Goal: Task Accomplishment & Management: Complete application form

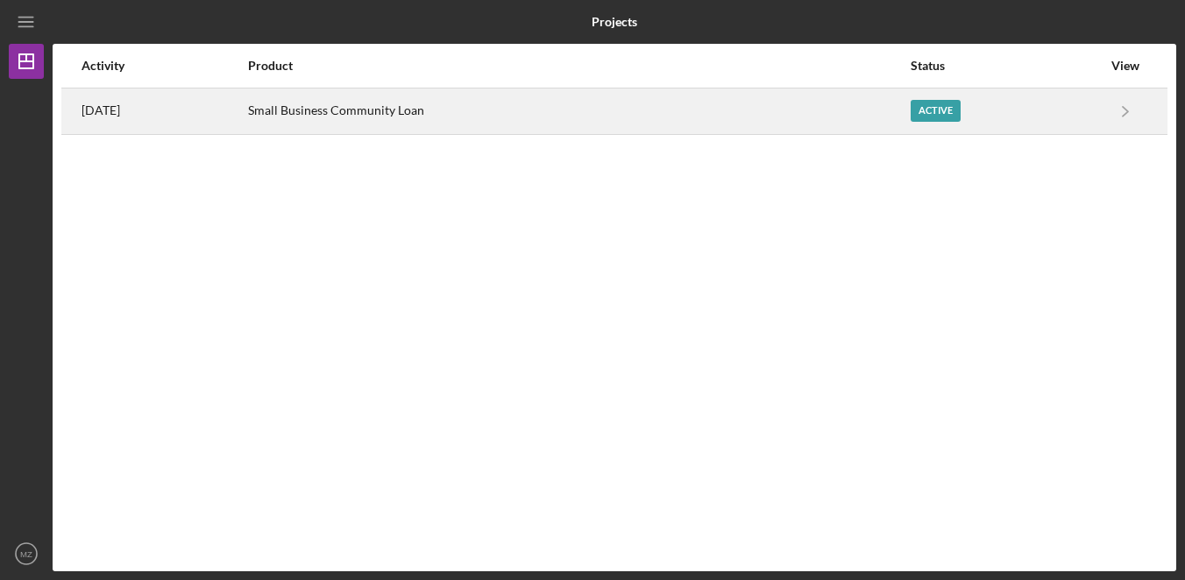
click at [562, 123] on div "Small Business Community Loan" at bounding box center [578, 111] width 661 height 44
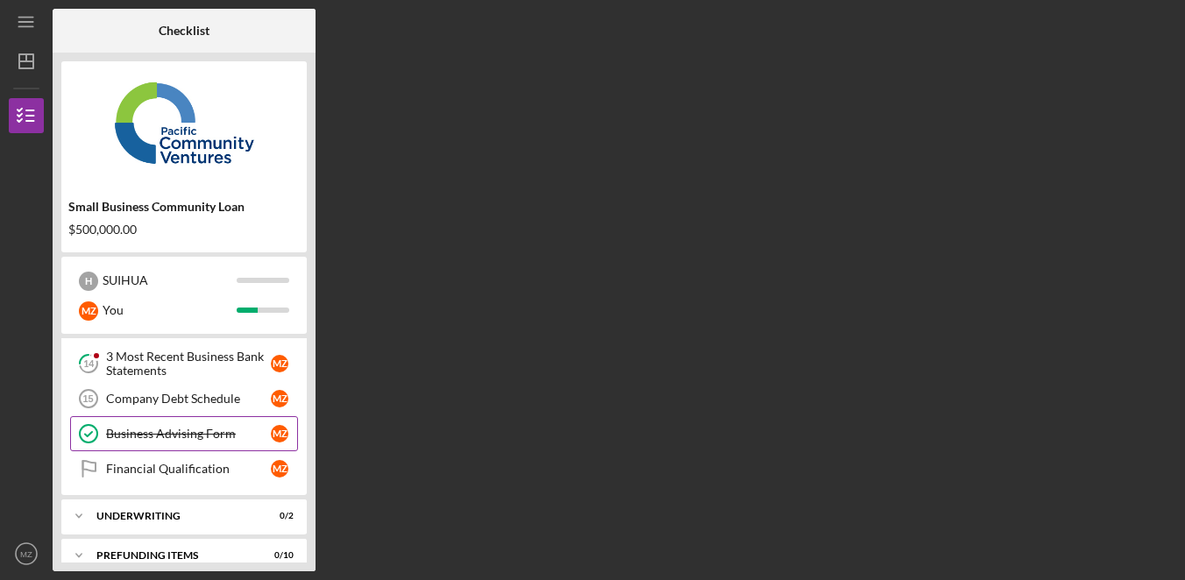
scroll to position [376, 0]
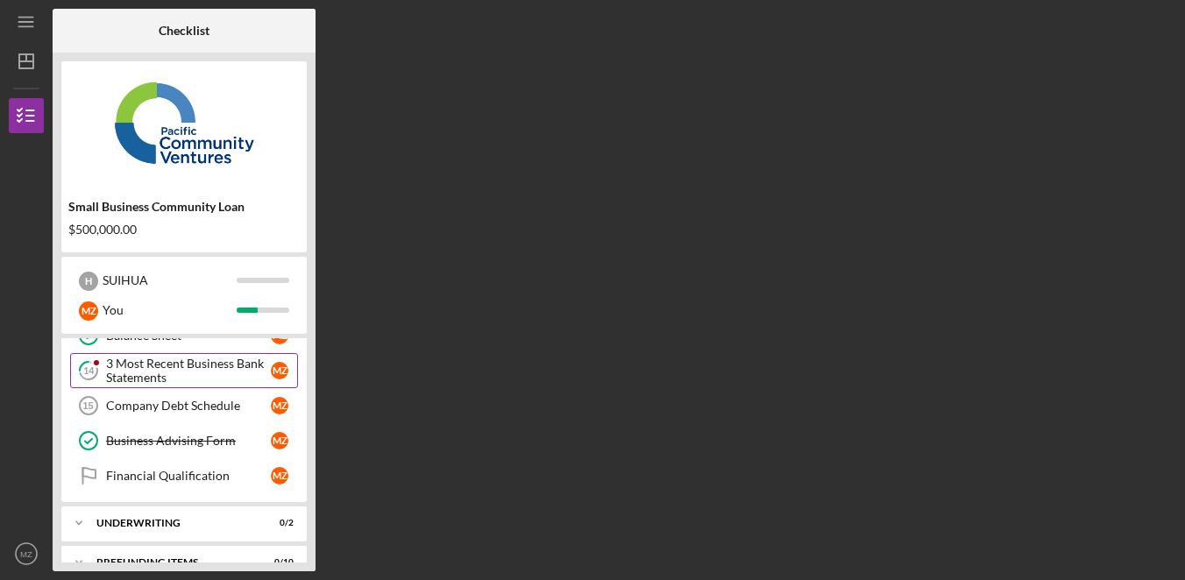
click at [222, 378] on div "3 Most Recent Business Bank Statements" at bounding box center [188, 371] width 165 height 28
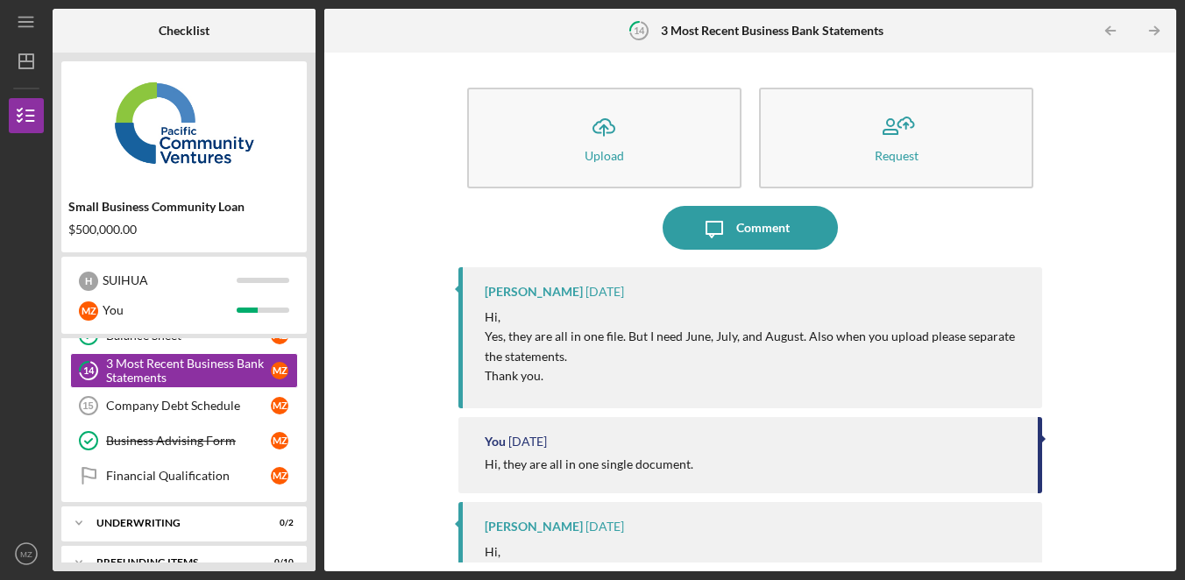
click at [386, 358] on div "Icon/Upload Upload Request Icon/Message Comment [PERSON_NAME] [DATE] Hi, Yes, t…" at bounding box center [750, 312] width 835 height 502
click at [388, 356] on div "Icon/Upload Upload Request Icon/Message Comment [PERSON_NAME] [DATE] Hi, Yes, t…" at bounding box center [750, 312] width 835 height 502
click at [405, 341] on div "Icon/Upload Upload Request Icon/Message Comment [PERSON_NAME] [DATE] Hi, Yes, t…" at bounding box center [750, 312] width 835 height 502
click at [41, 553] on icon "MZ" at bounding box center [26, 554] width 35 height 44
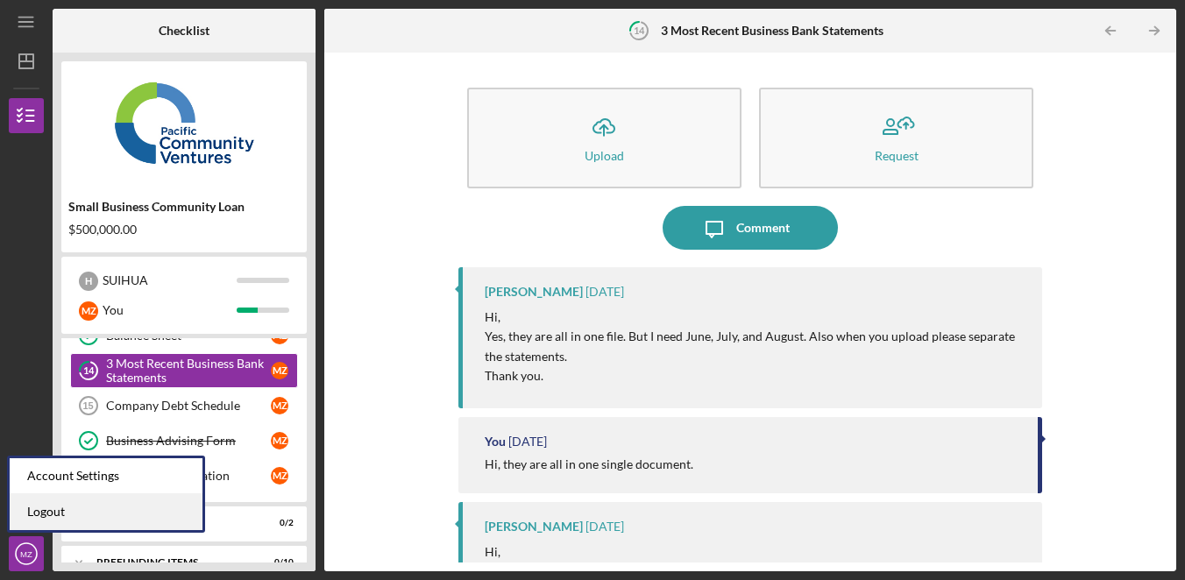
click at [105, 494] on link "Logout" at bounding box center [106, 512] width 193 height 36
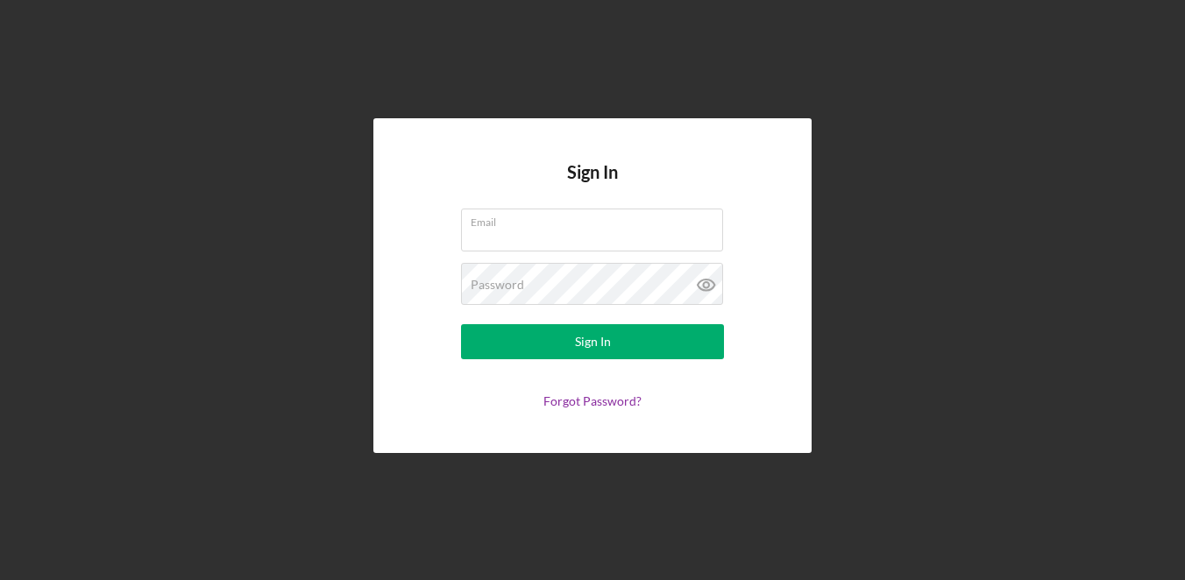
type input "[EMAIL_ADDRESS][DOMAIN_NAME]"
